Goal: Information Seeking & Learning: Learn about a topic

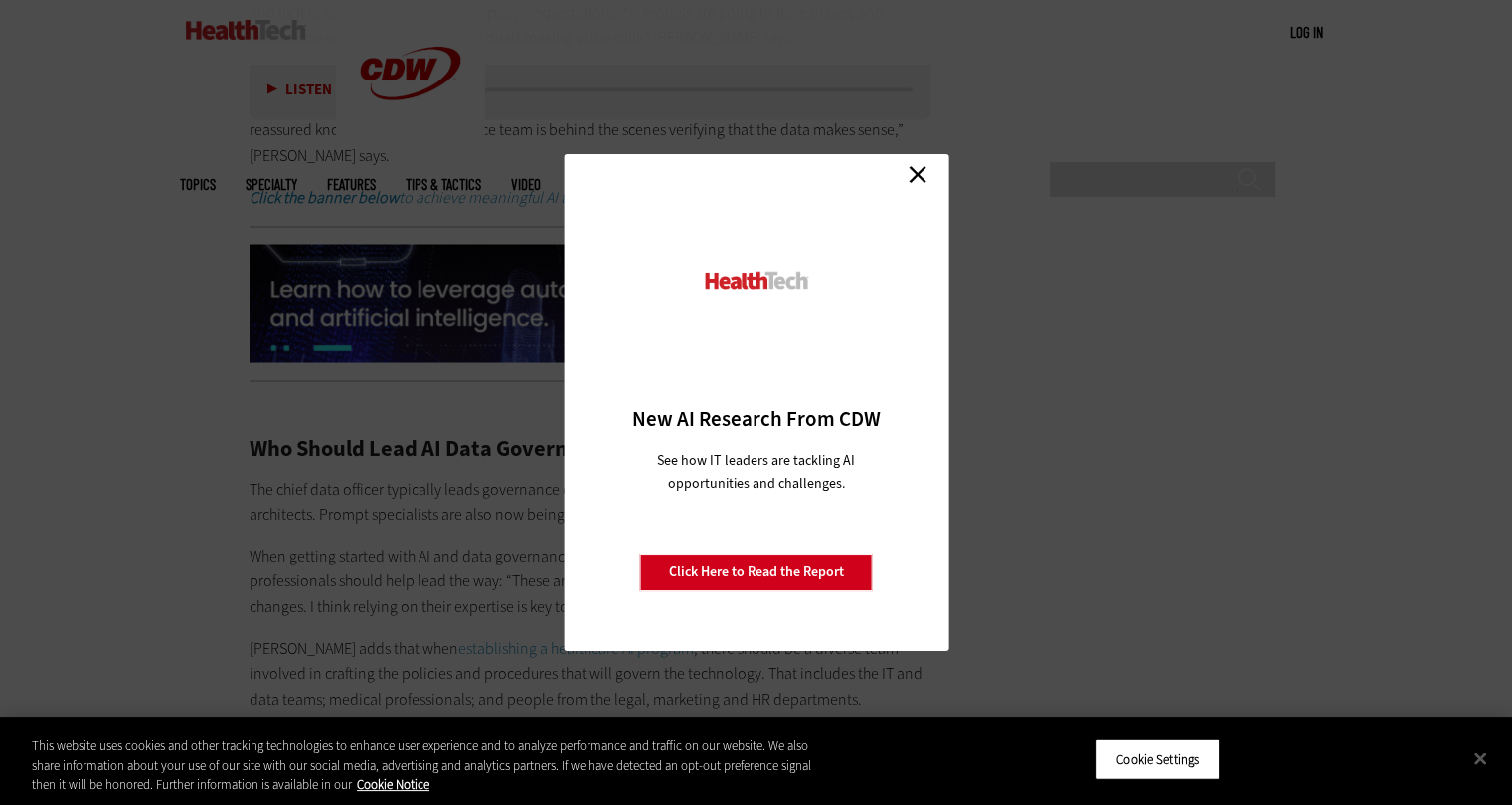
scroll to position [3675, 0]
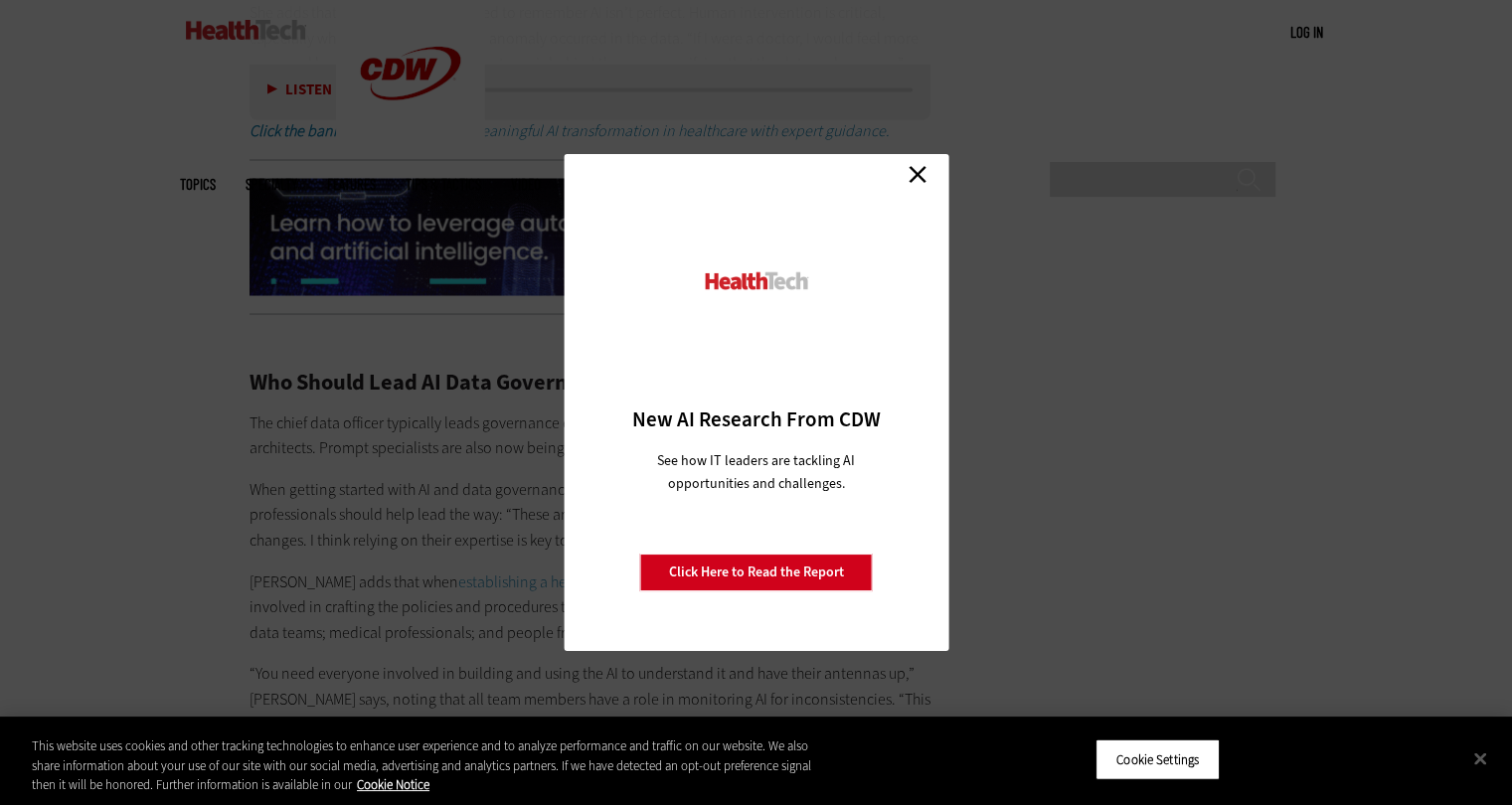
click at [920, 175] on link "Close" at bounding box center [917, 174] width 30 height 30
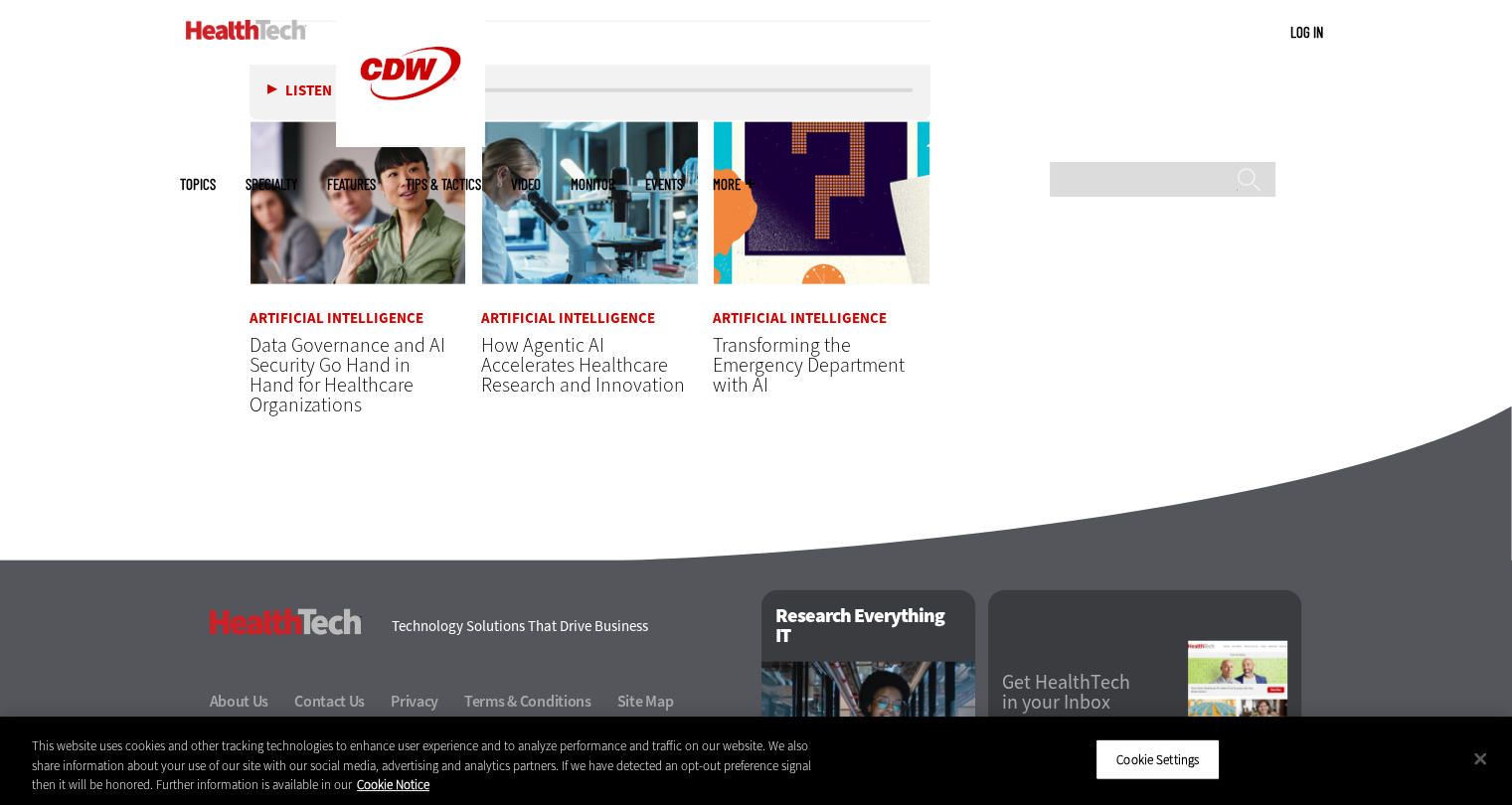
scroll to position [4768, 0]
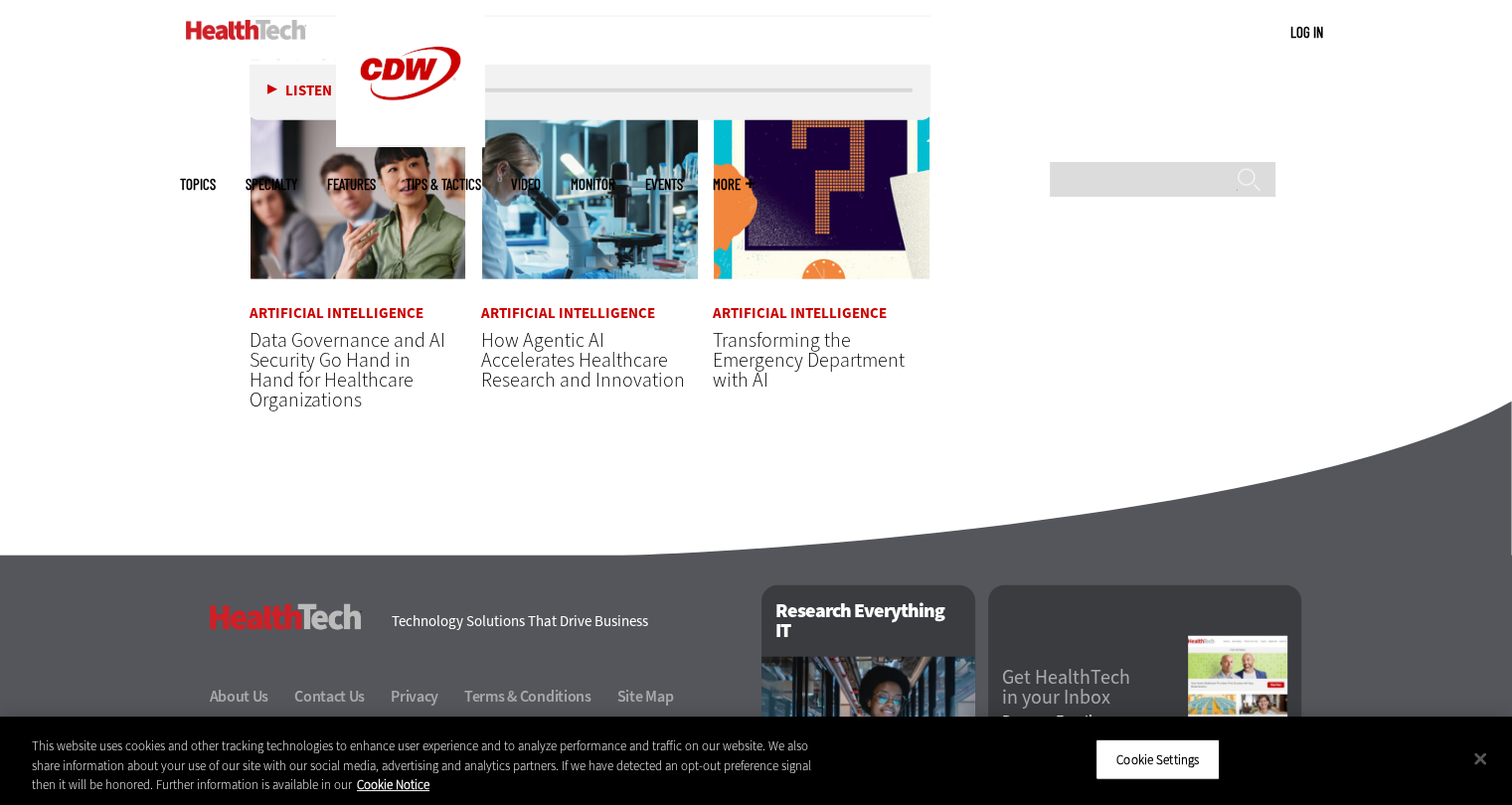
click at [1031, 480] on div at bounding box center [756, 465] width 1153 height 30
click at [288, 404] on span "Data Governance and AI Security Go Hand in Hand for Healthcare Organizations" at bounding box center [347, 370] width 195 height 87
